Goal: Information Seeking & Learning: Learn about a topic

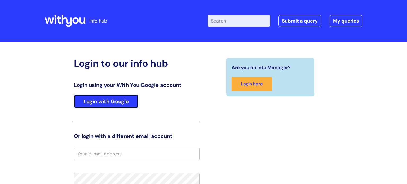
click at [131, 102] on link "Login with Google" at bounding box center [106, 102] width 64 height 14
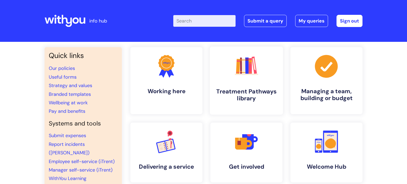
click at [244, 87] on link ".cls-1{fill:#f89b22;}.cls-1,.cls-2,.cls-3,.cls-4,.cls-5,.cls-6,.cls-7{stroke-wi…" at bounding box center [246, 81] width 73 height 68
